Goal: Information Seeking & Learning: Learn about a topic

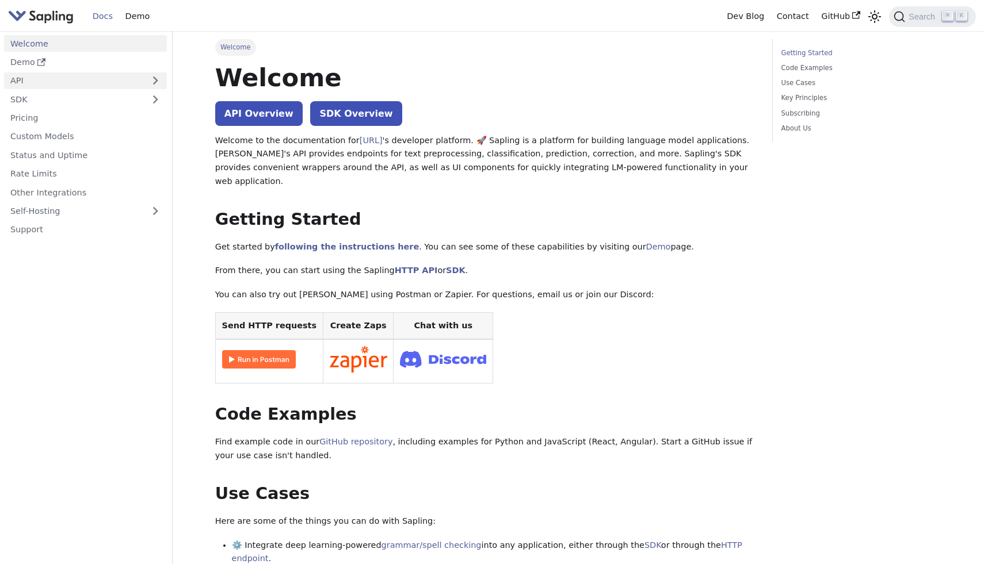
click at [37, 80] on link "API" at bounding box center [74, 80] width 140 height 17
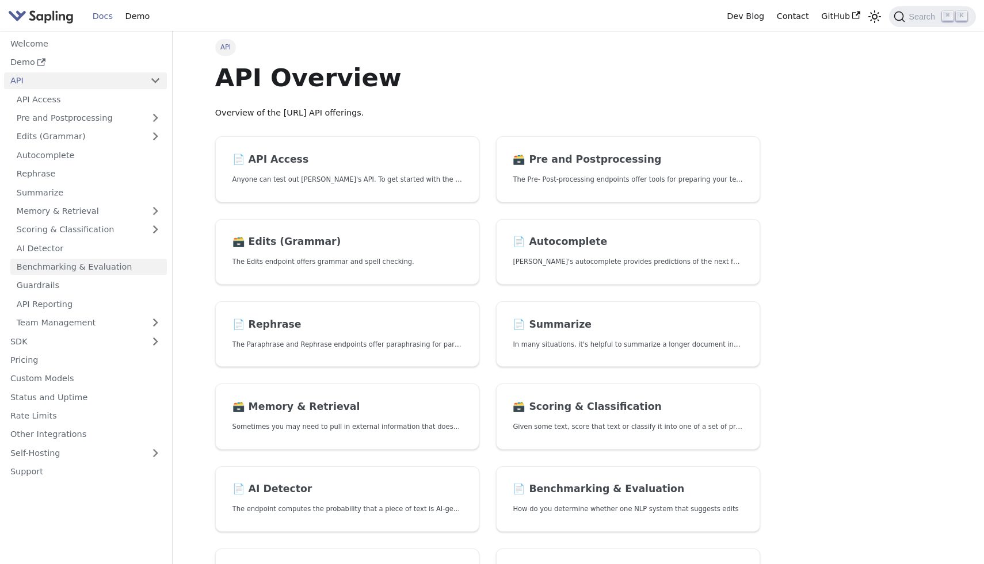
click at [87, 266] on link "Benchmarking & Evaluation" at bounding box center [88, 267] width 156 height 17
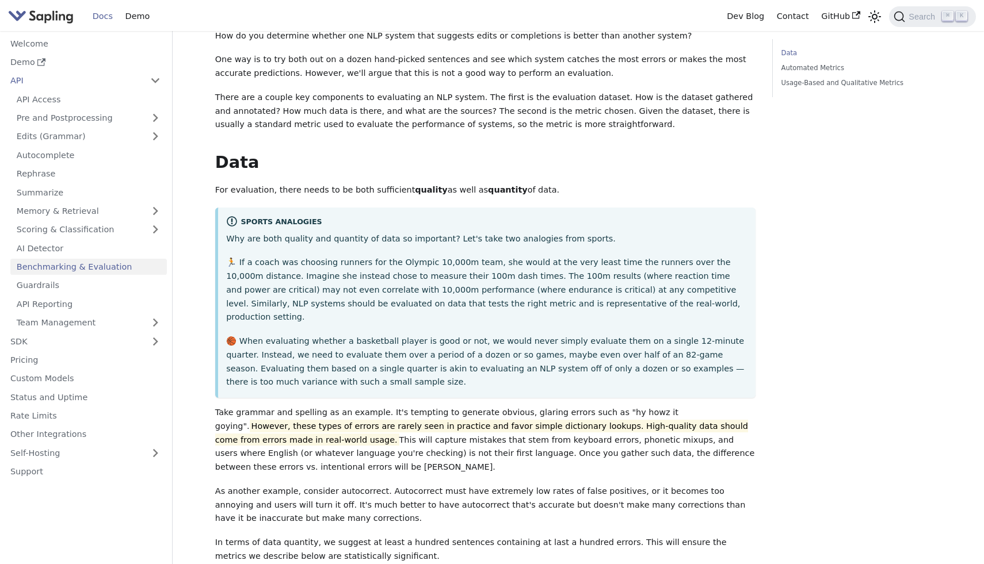
scroll to position [101, 0]
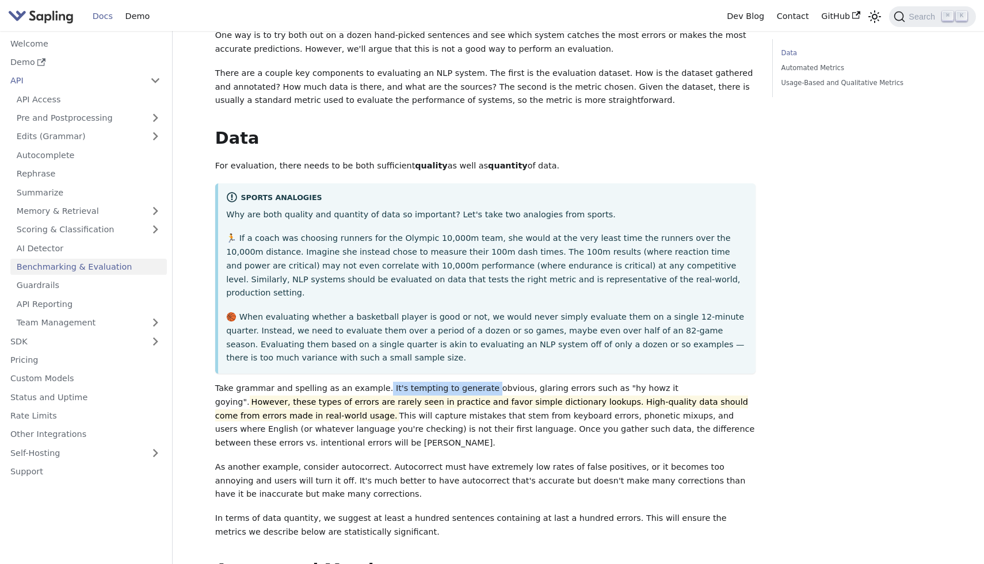
drag, startPoint x: 376, startPoint y: 375, endPoint x: 473, endPoint y: 375, distance: 97.2
click at [473, 382] on p "Take grammar and spelling as an example. It's tempting to generate obvious, gla…" at bounding box center [485, 416] width 541 height 68
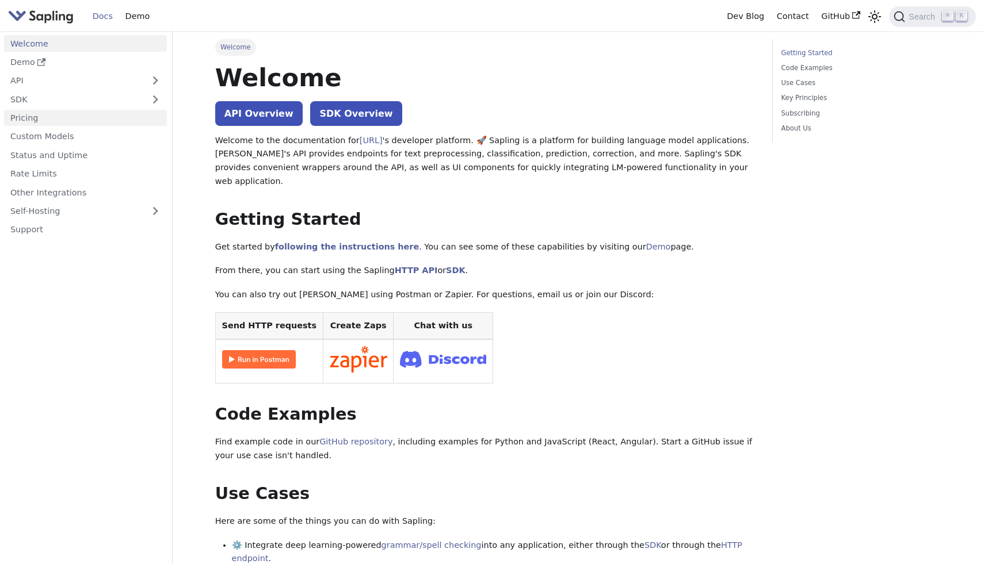
click at [64, 119] on link "Pricing" at bounding box center [85, 118] width 163 height 17
